Goal: Navigation & Orientation: Find specific page/section

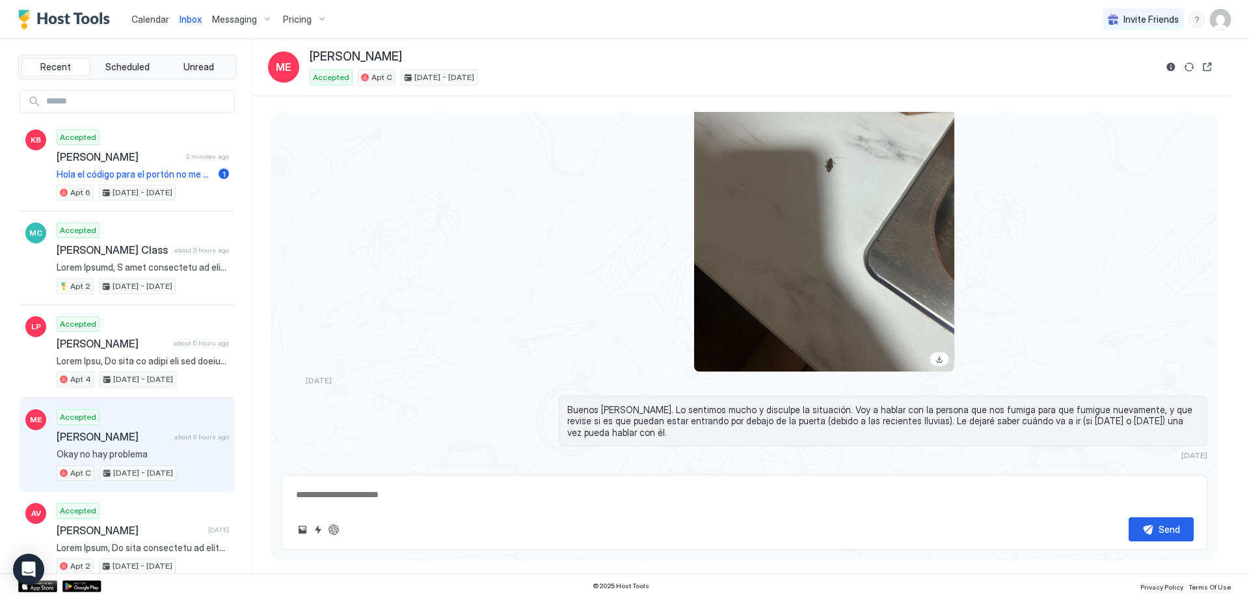
scroll to position [1721, 0]
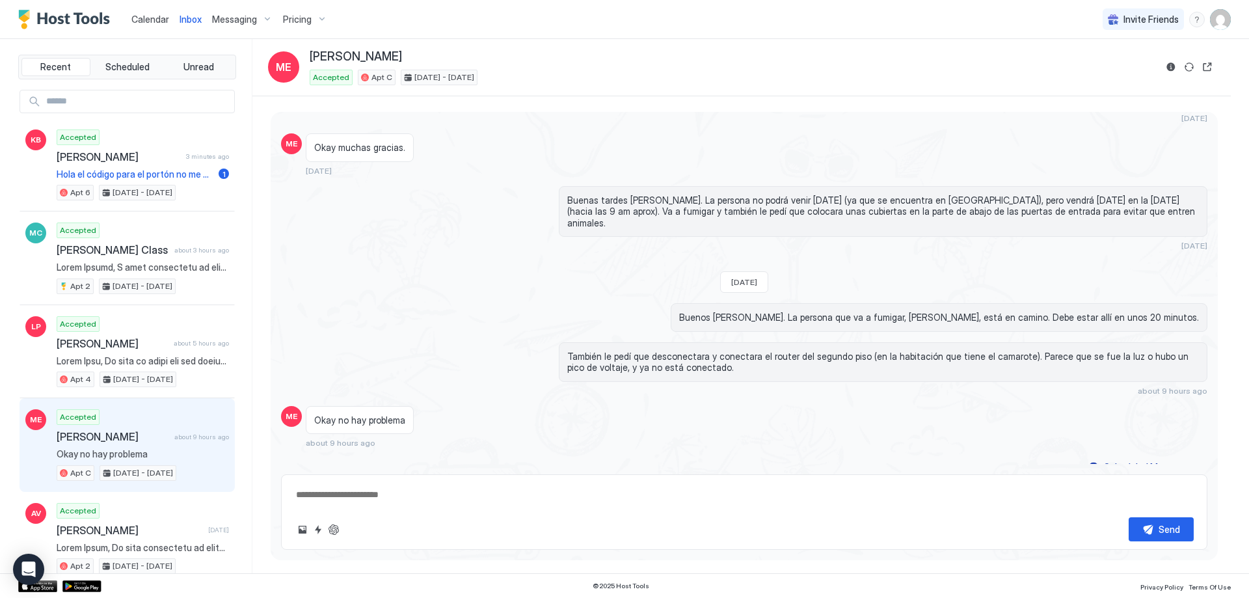
type textarea "*"
click at [152, 18] on span "Calendar" at bounding box center [150, 19] width 38 height 11
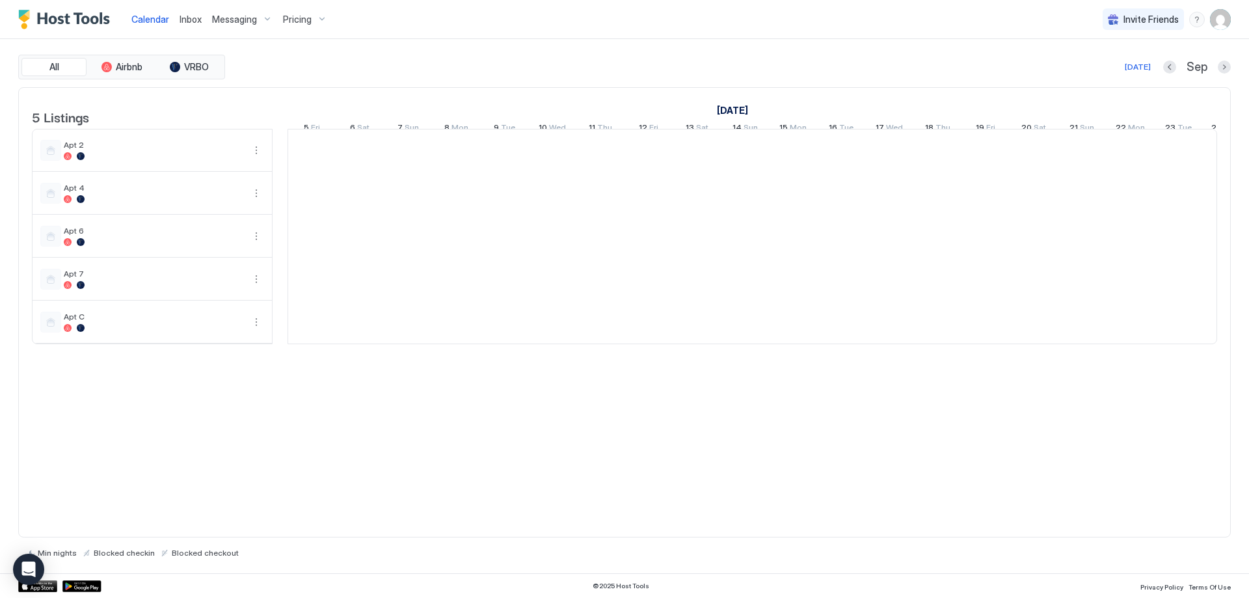
scroll to position [0, 723]
click at [189, 20] on span "Inbox" at bounding box center [191, 19] width 22 height 11
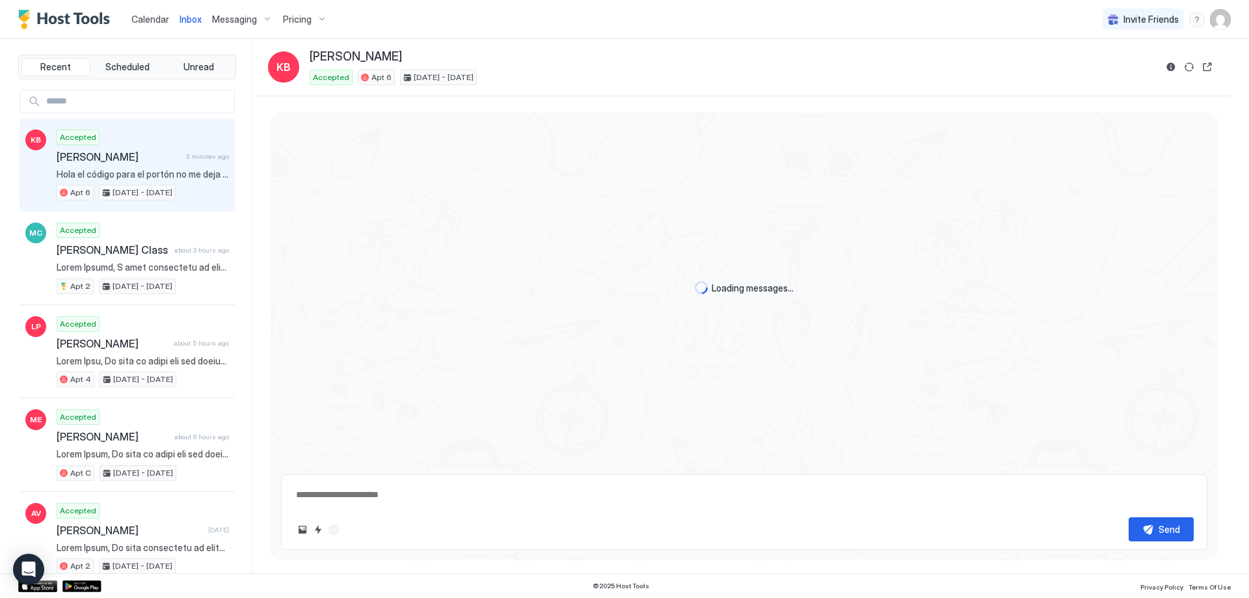
scroll to position [1117, 0]
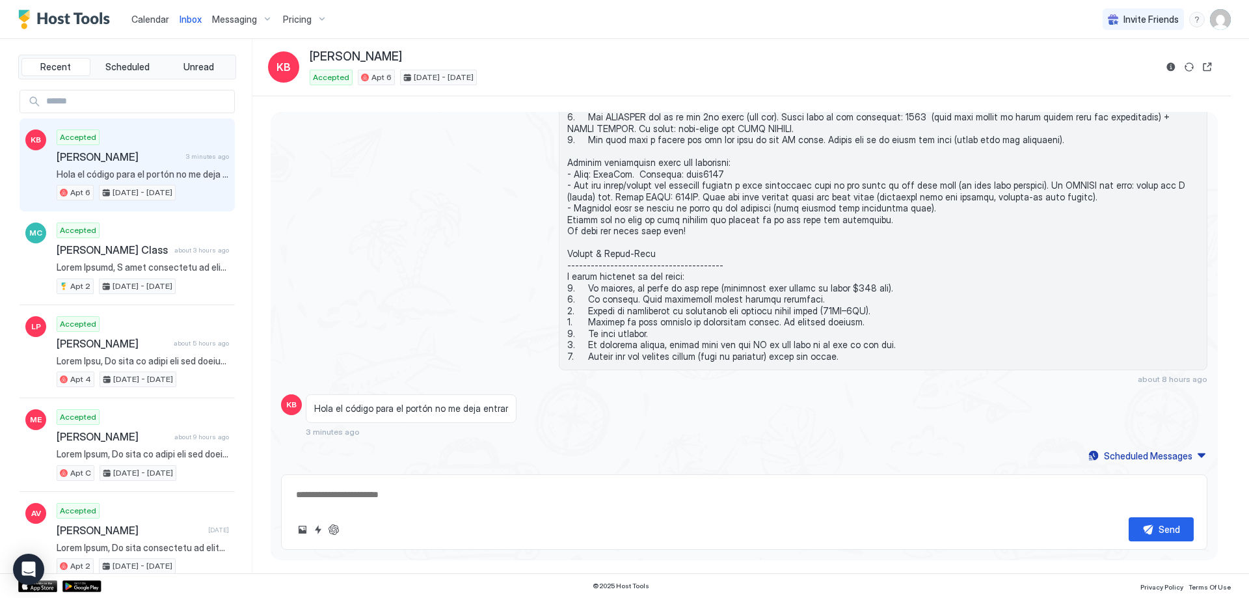
click at [163, 22] on span "Calendar" at bounding box center [150, 19] width 38 height 11
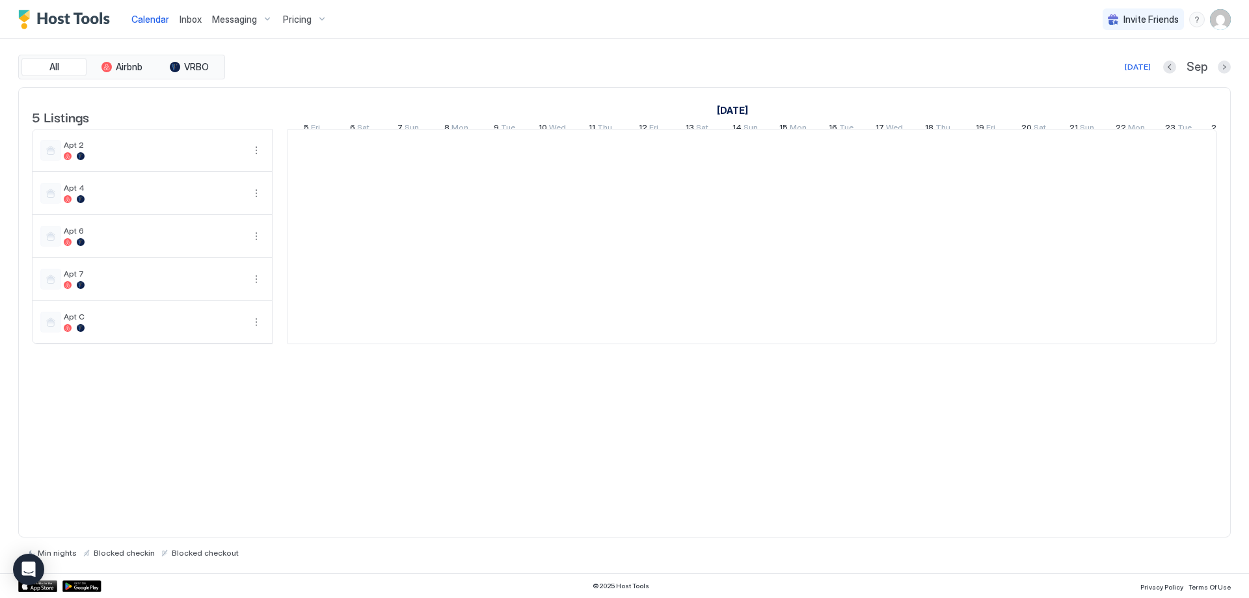
scroll to position [0, 723]
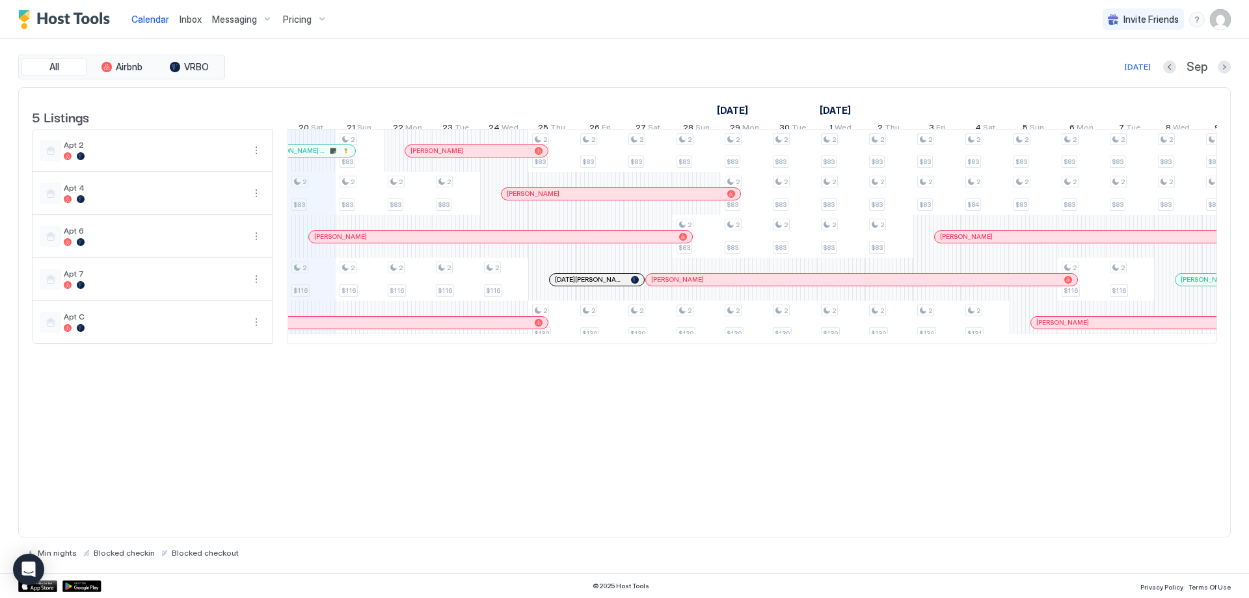
click at [349, 242] on div at bounding box center [348, 237] width 10 height 10
